Goal: Find specific page/section: Find specific page/section

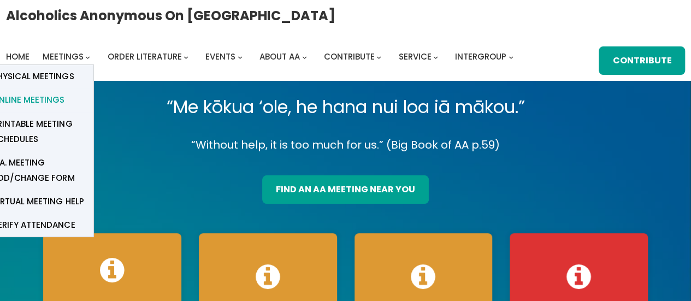
click at [46, 102] on span "Online Meetings" at bounding box center [28, 99] width 72 height 15
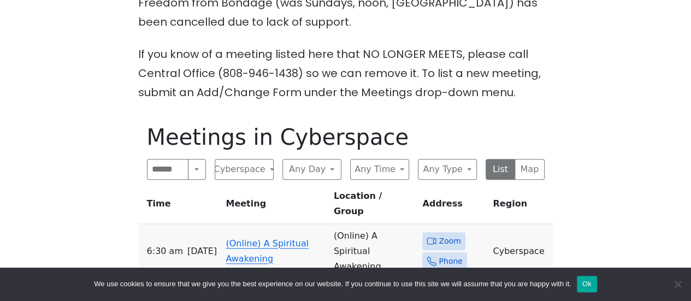
scroll to position [437, 0]
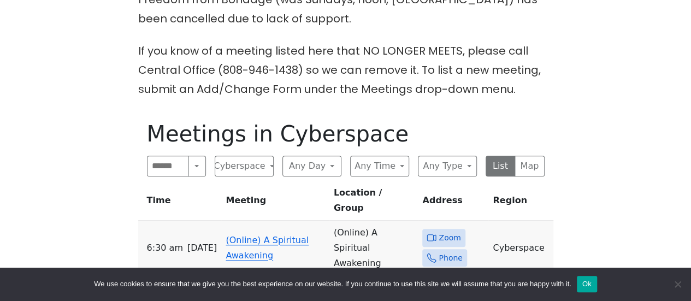
click at [251, 235] on link "(Online) A Spiritual Awakening" at bounding box center [267, 248] width 83 height 26
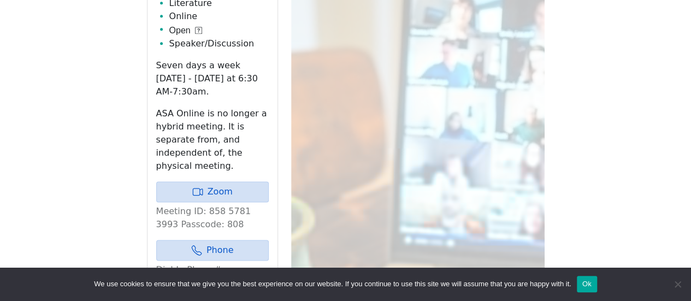
scroll to position [748, 0]
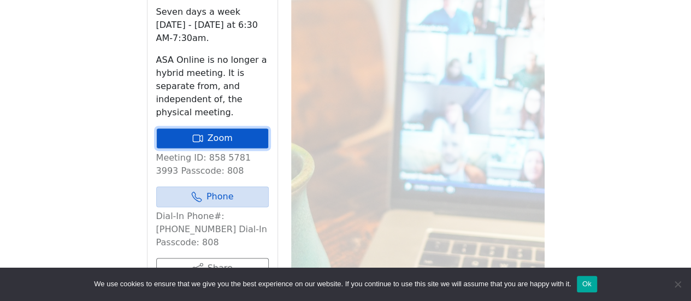
click at [231, 128] on link "Zoom" at bounding box center [212, 138] width 113 height 21
